Goal: Communication & Community: Answer question/provide support

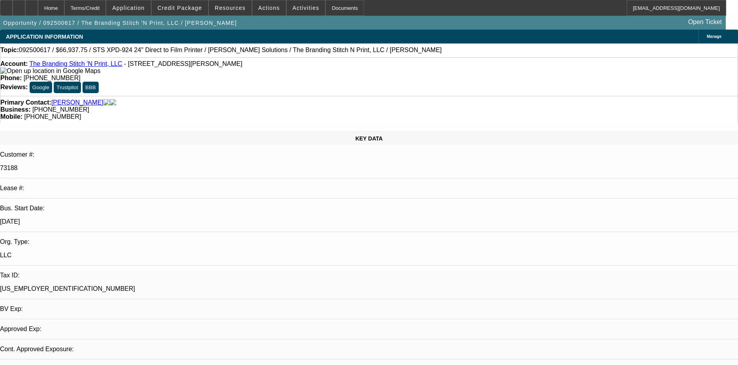
select select "0"
select select "2"
select select "0.1"
select select "4"
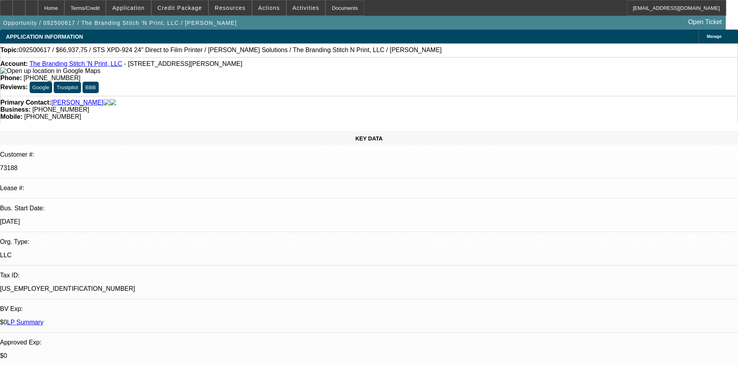
radio input "true"
drag, startPoint x: 531, startPoint y: 138, endPoint x: 536, endPoint y: 108, distance: 30.3
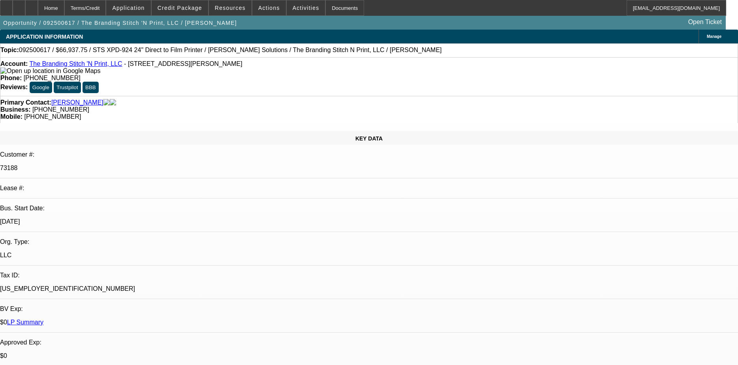
type textarea "BOTH DEALS SOLD TO FINPAC, NO PAY HISTORY WITH BFC"
radio input "true"
